Goal: Navigation & Orientation: Find specific page/section

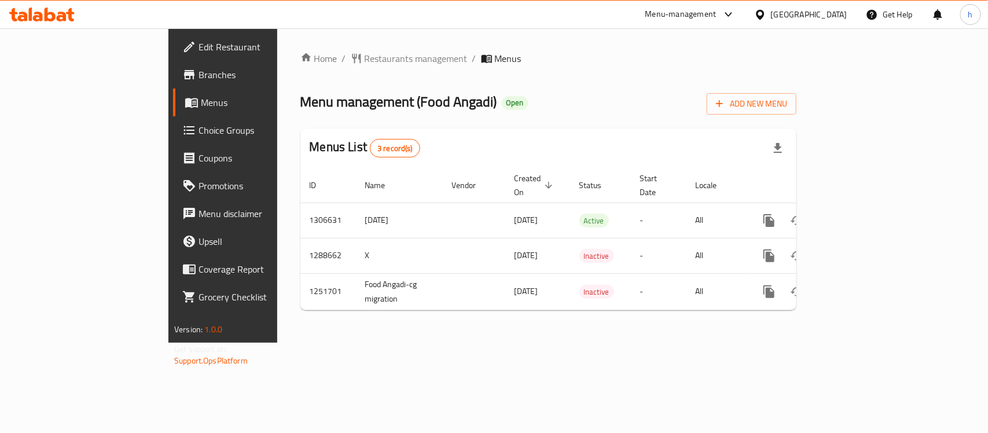
click at [795, 9] on div "United Arab Emirates" at bounding box center [809, 14] width 76 height 13
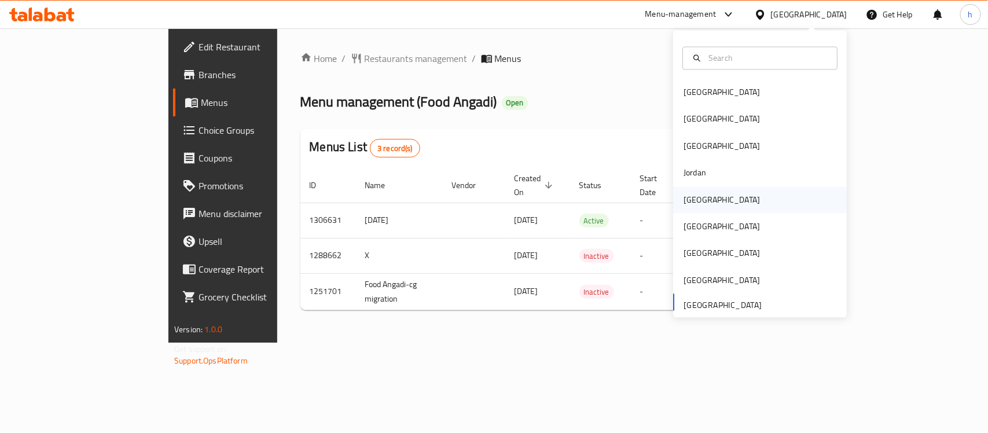
click at [704, 204] on div "[GEOGRAPHIC_DATA]" at bounding box center [721, 199] width 95 height 27
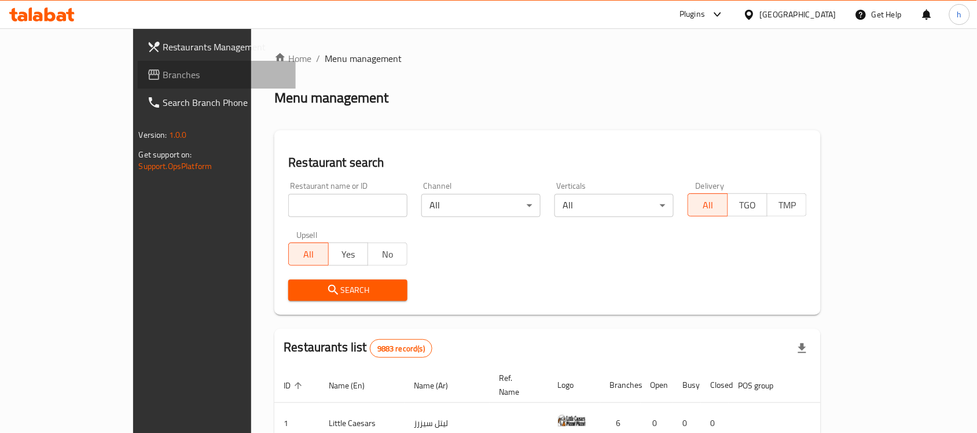
click at [163, 74] on span "Branches" at bounding box center [225, 75] width 124 height 14
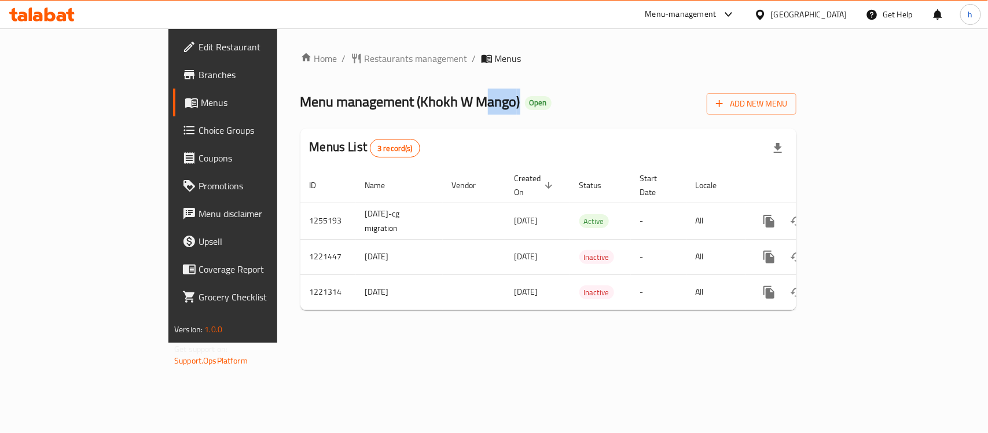
drag, startPoint x: 408, startPoint y: 102, endPoint x: 441, endPoint y: 70, distance: 45.8
click at [416, 70] on div "Home / Restaurants management / Menus Menu management ( Khokh W Mango ) Open Ad…" at bounding box center [548, 186] width 496 height 268
click at [510, 87] on div "Home / Restaurants management / Menus Menu management ( Khokh W Mango ) Open Ad…" at bounding box center [548, 186] width 496 height 268
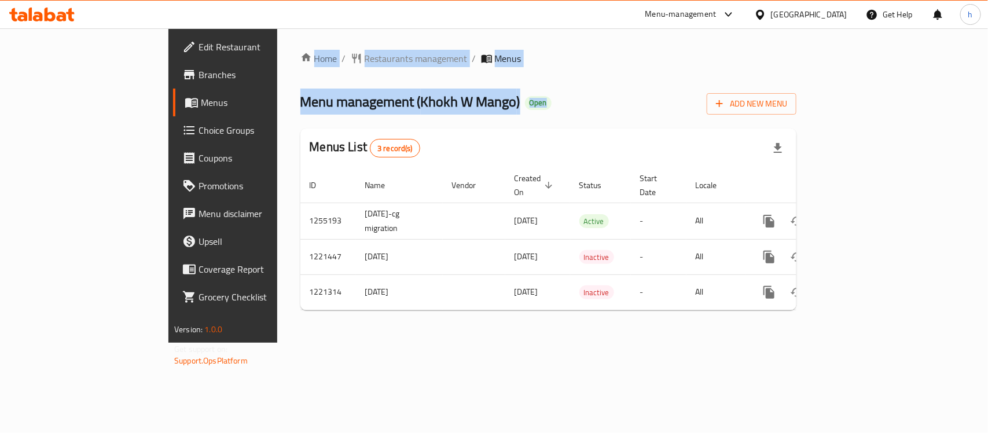
drag, startPoint x: 502, startPoint y: 100, endPoint x: 168, endPoint y: 30, distance: 341.3
click at [277, 30] on div "Home / Restaurants management / Menus Menu management ( Khokh W Mango ) Open Ad…" at bounding box center [548, 185] width 542 height 314
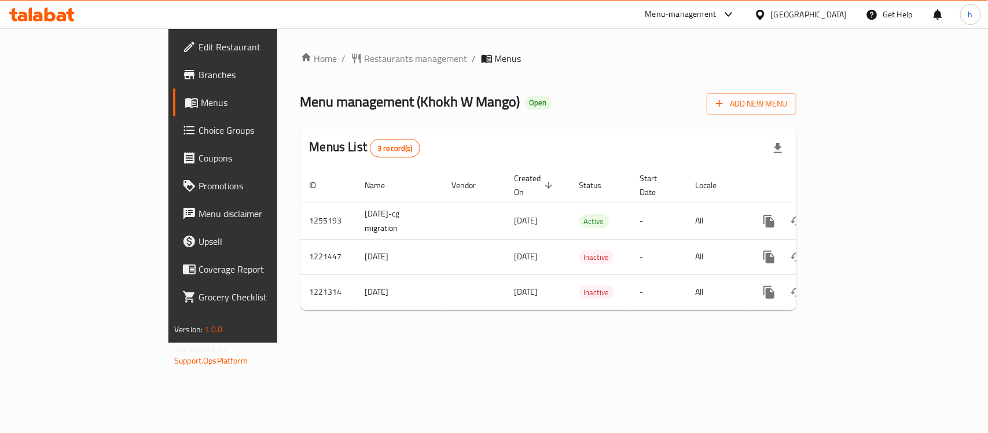
click at [277, 30] on div "Home / Restaurants management / Menus Menu management ( Khokh W Mango ) Open Ad…" at bounding box center [548, 185] width 542 height 314
click at [832, 13] on div "[GEOGRAPHIC_DATA]" at bounding box center [809, 14] width 76 height 13
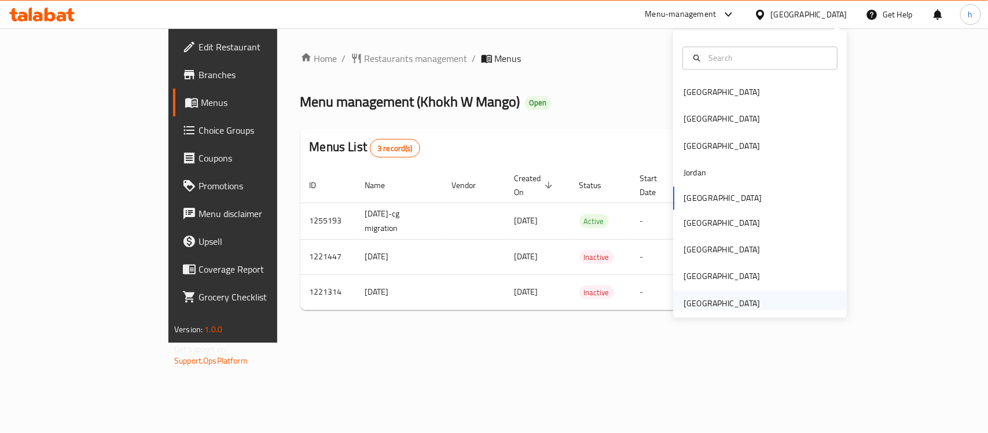
click at [732, 299] on div "[GEOGRAPHIC_DATA]" at bounding box center [721, 303] width 76 height 13
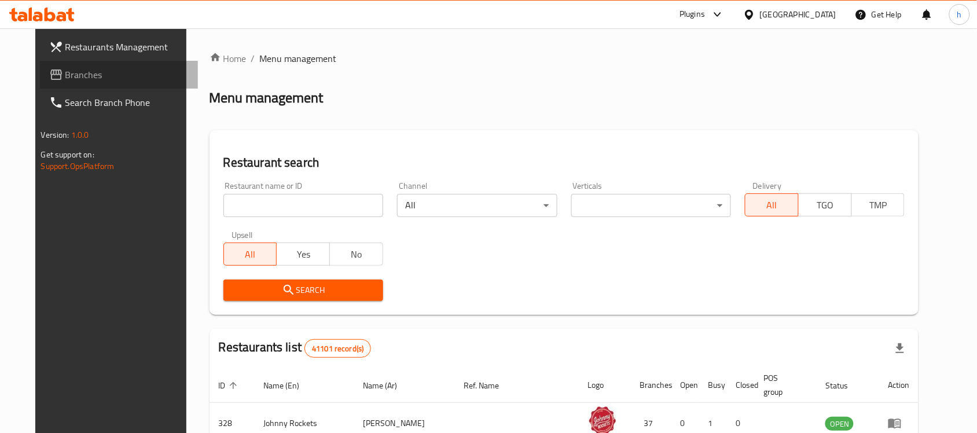
click at [65, 71] on span "Branches" at bounding box center [127, 75] width 124 height 14
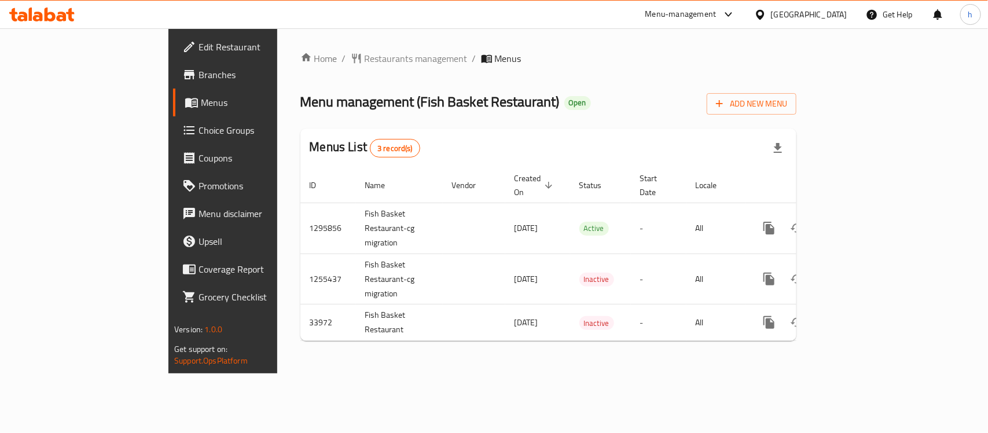
click at [349, 373] on div "Home / Restaurants management / Menus Menu management ( Fish Basket Restaurant …" at bounding box center [548, 200] width 542 height 345
click at [832, 19] on div "[GEOGRAPHIC_DATA]" at bounding box center [809, 14] width 76 height 13
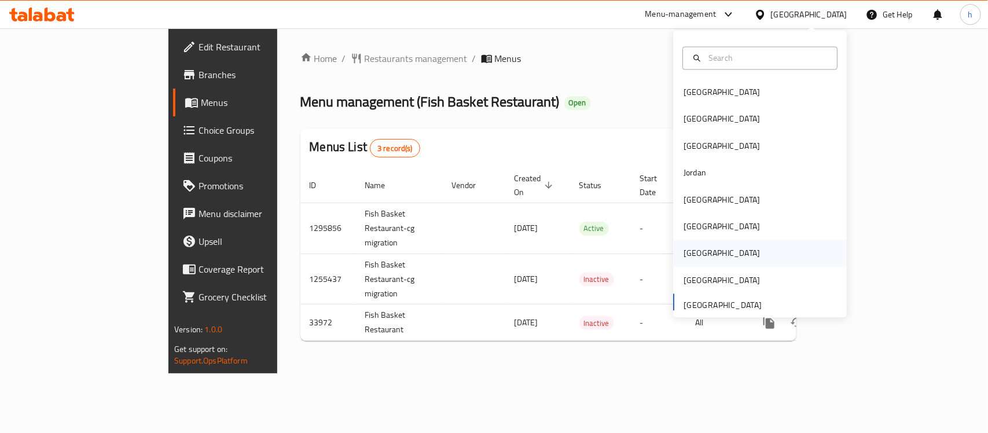
click at [692, 252] on div "[GEOGRAPHIC_DATA]" at bounding box center [721, 253] width 76 height 13
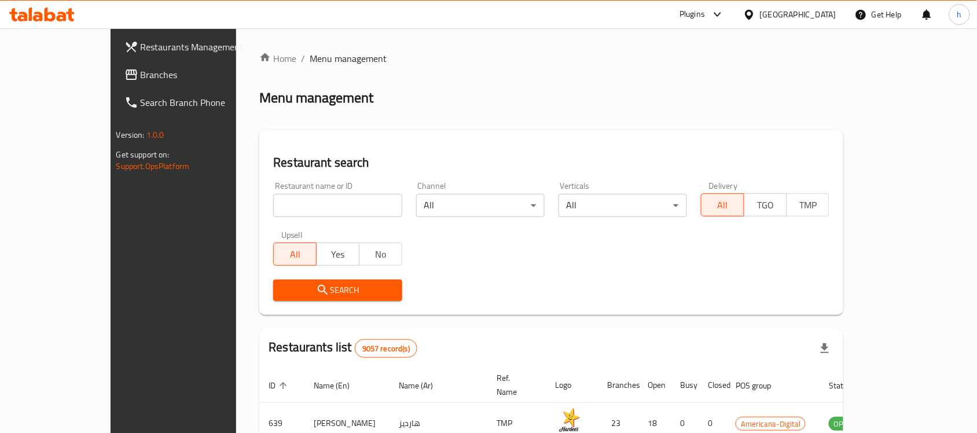
click at [141, 73] on span "Branches" at bounding box center [203, 75] width 124 height 14
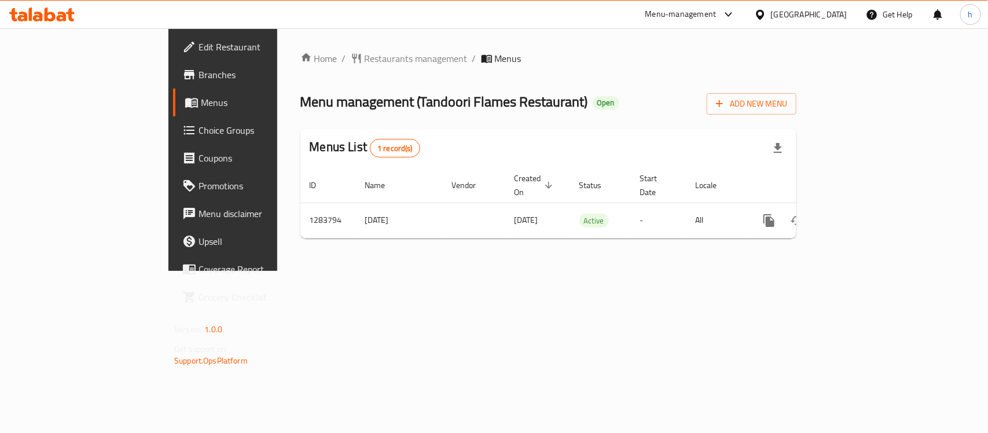
click at [632, 84] on div "Home / Restaurants management / Menus Menu management ( Tandoori Flames Restaur…" at bounding box center [548, 150] width 496 height 196
click at [365, 52] on span "Restaurants management" at bounding box center [416, 59] width 103 height 14
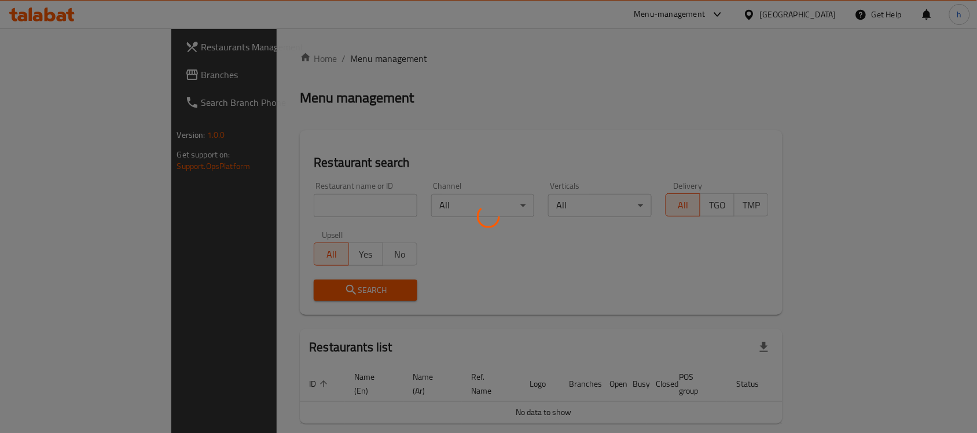
click at [44, 73] on div at bounding box center [488, 216] width 977 height 433
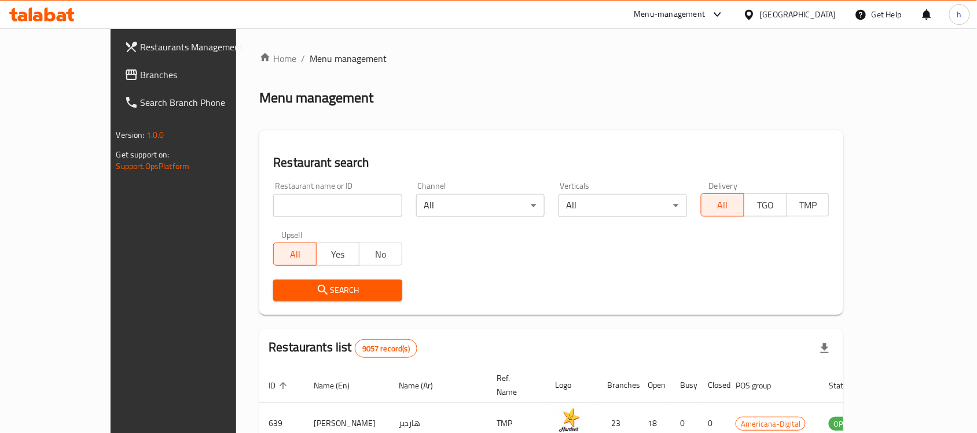
click at [141, 73] on span "Branches" at bounding box center [203, 75] width 124 height 14
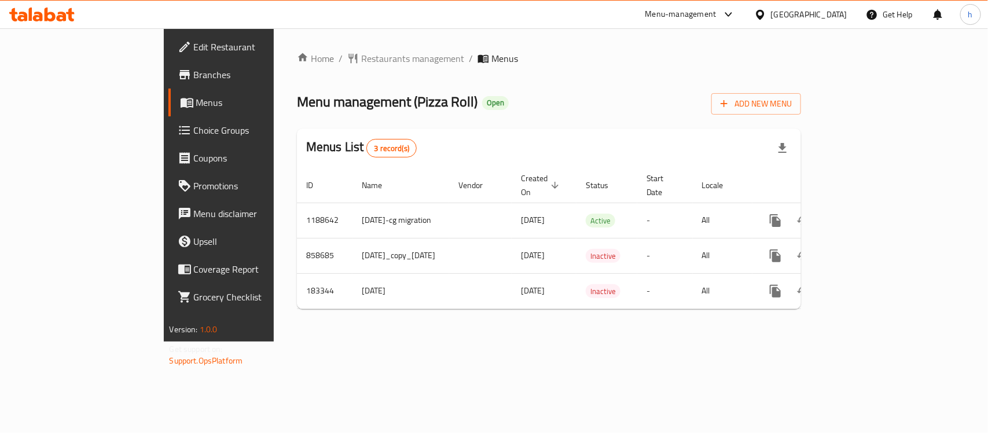
click at [835, 16] on div "[GEOGRAPHIC_DATA]" at bounding box center [809, 14] width 76 height 13
click at [553, 62] on ol "Home / Restaurants management / Menus" at bounding box center [549, 59] width 505 height 14
